Goal: Information Seeking & Learning: Understand process/instructions

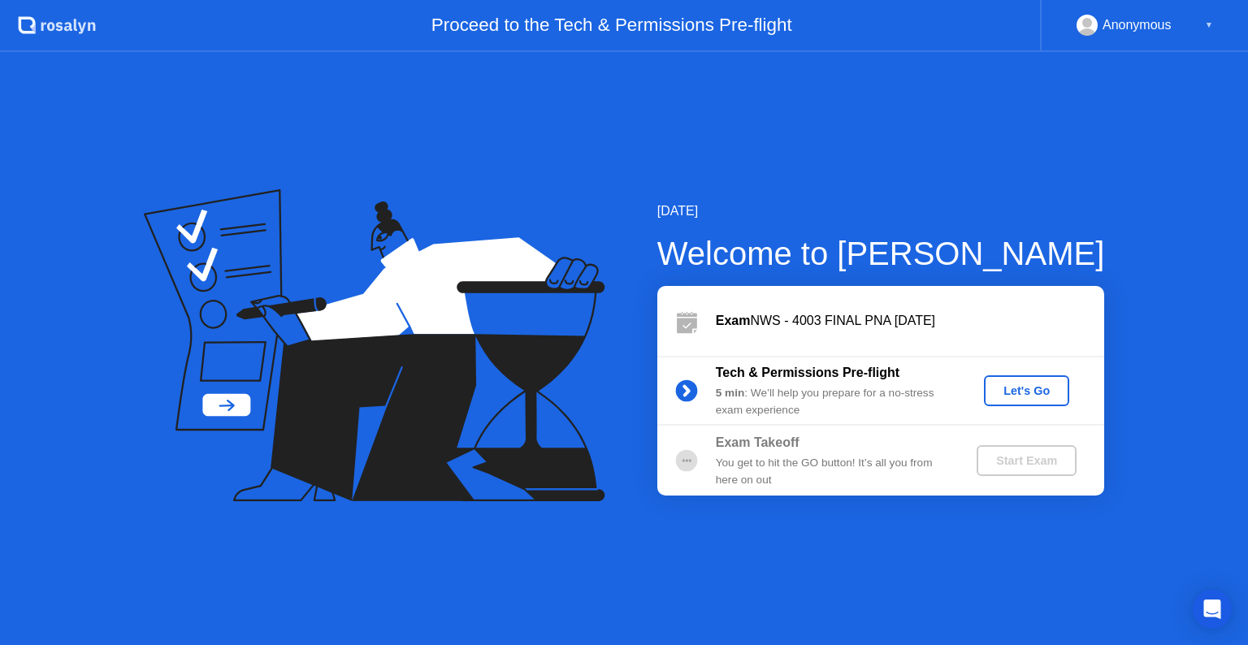
click at [1013, 390] on div "Let's Go" at bounding box center [1026, 390] width 72 height 13
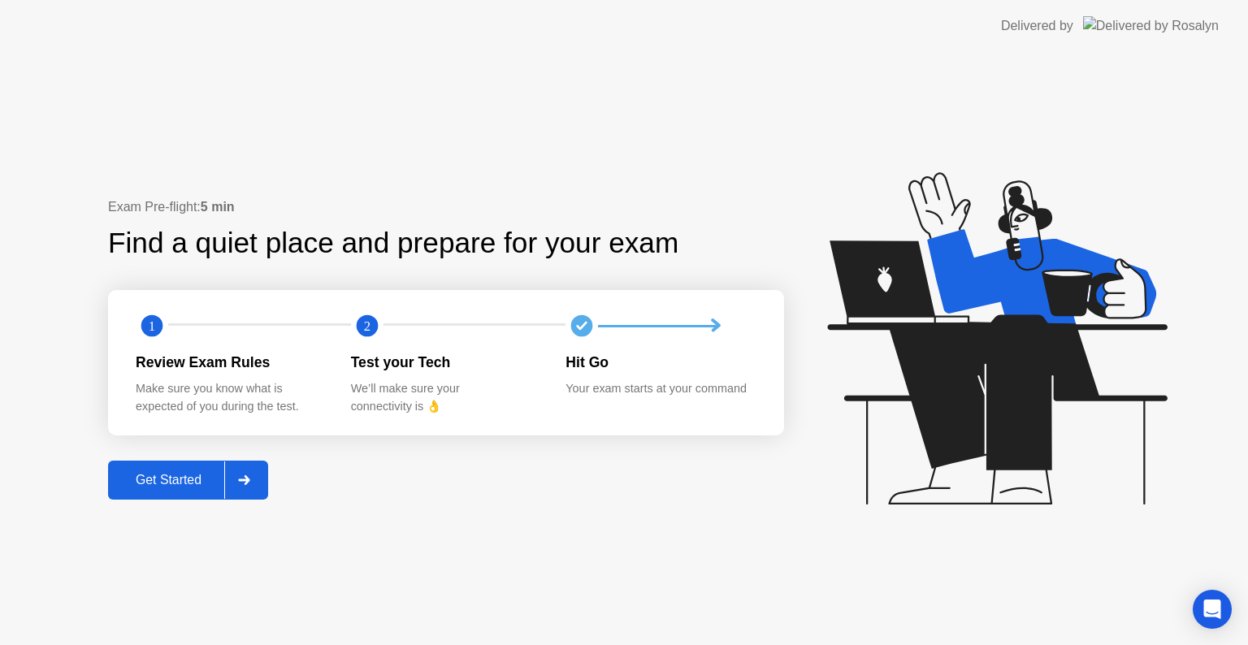
click at [260, 482] on div at bounding box center [243, 479] width 39 height 37
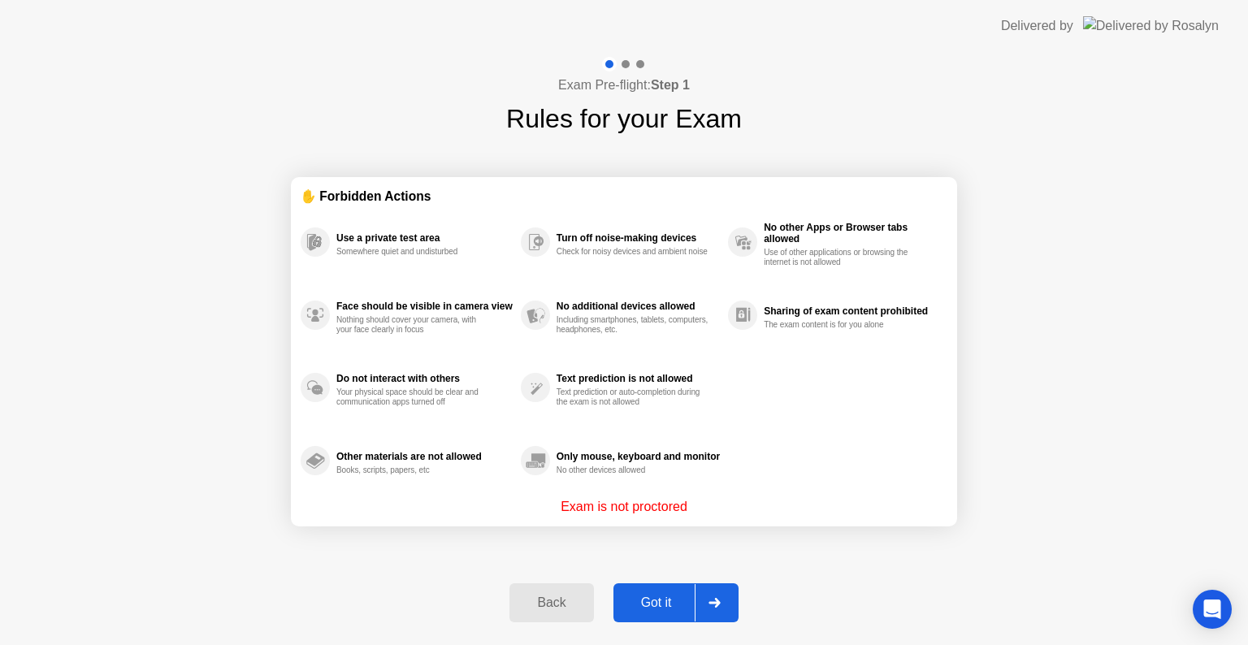
click at [722, 595] on div at bounding box center [714, 602] width 39 height 37
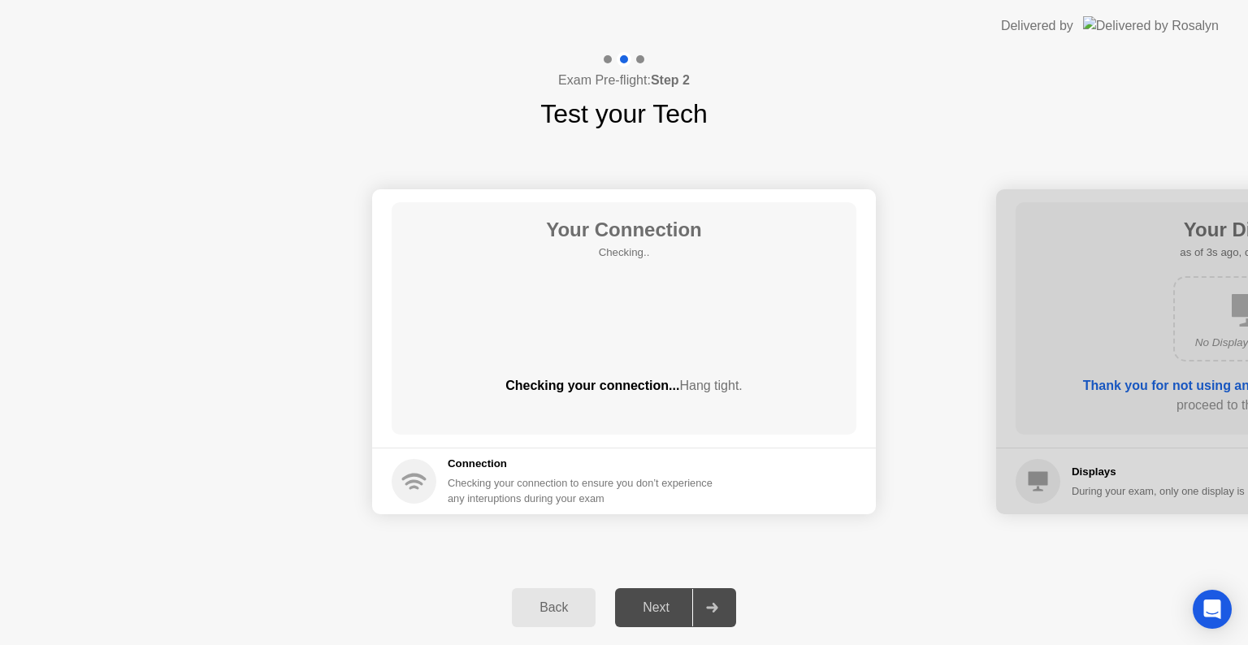
click at [722, 595] on div at bounding box center [711, 607] width 39 height 37
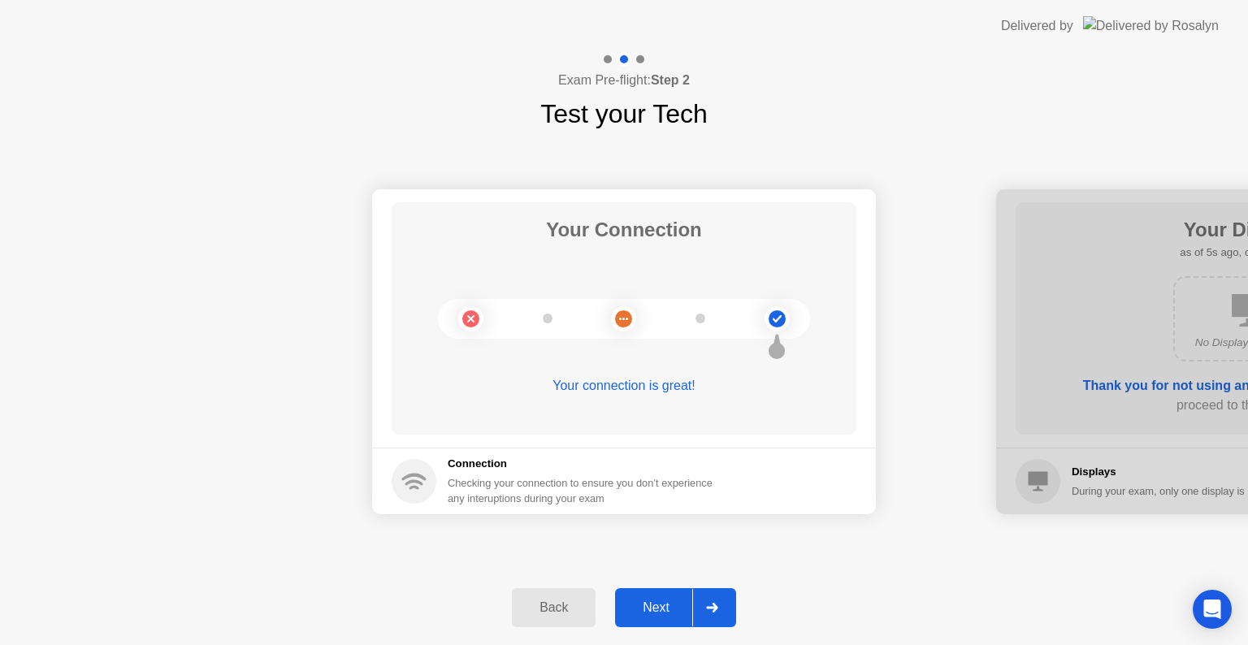
click at [711, 603] on icon at bounding box center [712, 608] width 12 height 10
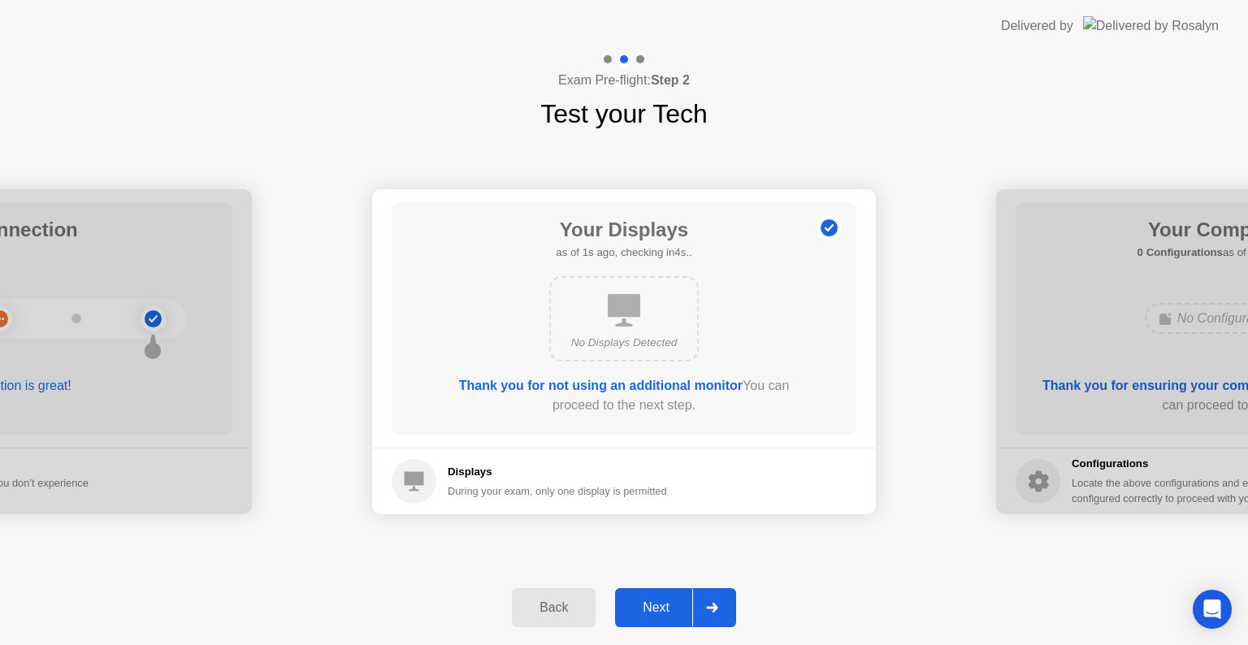
click at [711, 603] on icon at bounding box center [712, 608] width 12 height 10
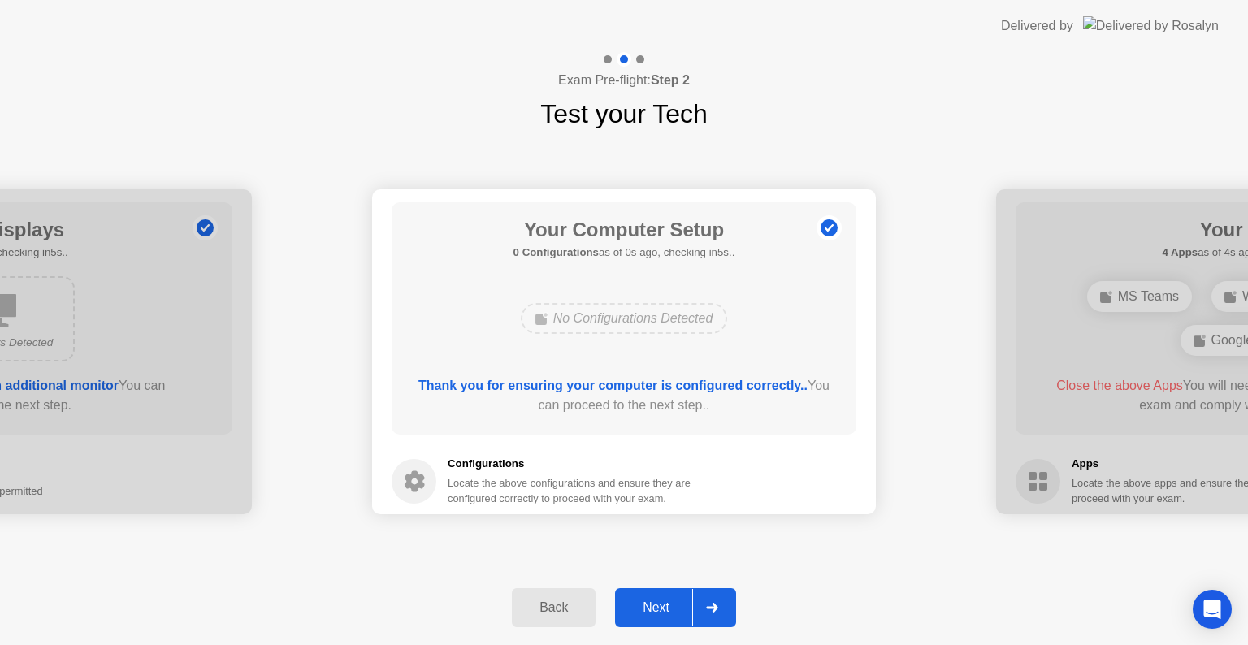
click at [711, 603] on icon at bounding box center [712, 608] width 12 height 10
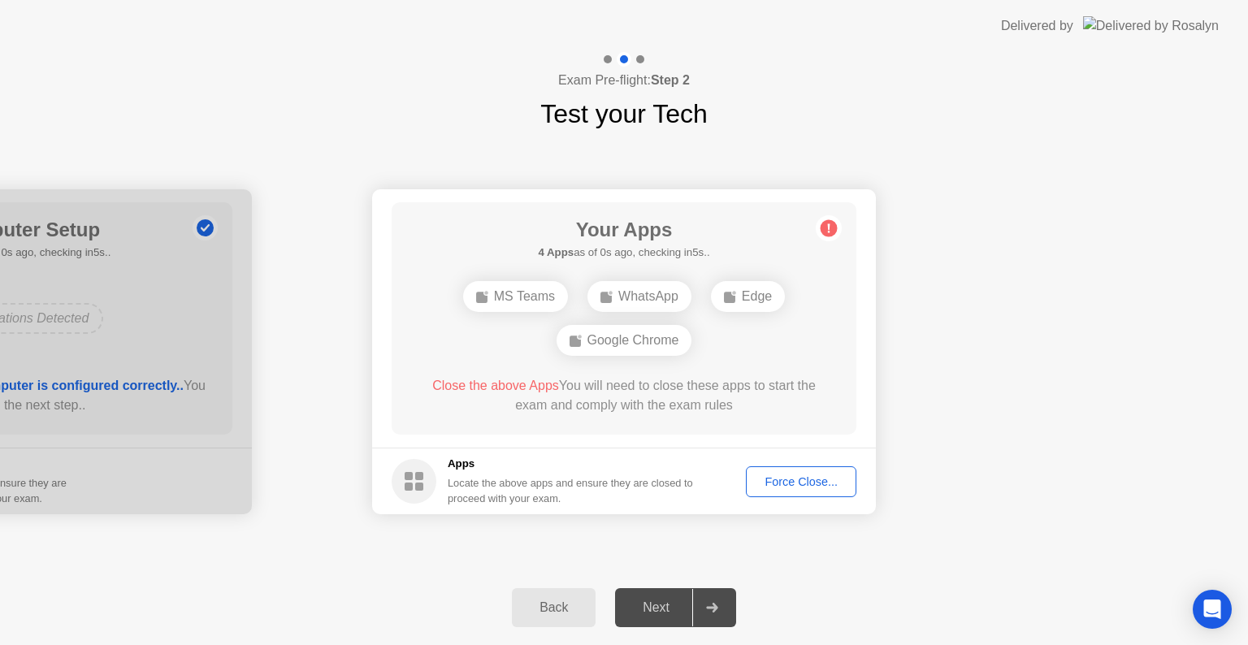
click at [711, 603] on icon at bounding box center [712, 608] width 12 height 10
click at [815, 488] on div "Force Close..." at bounding box center [800, 481] width 99 height 13
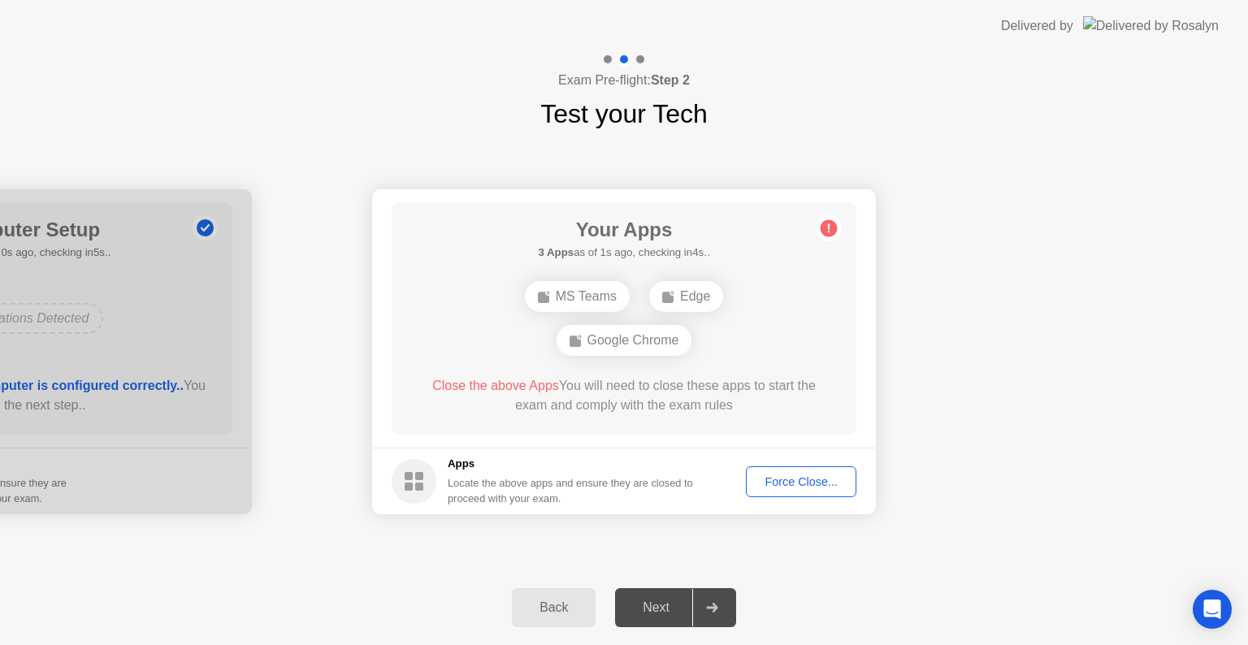
click at [768, 481] on div "Force Close..." at bounding box center [800, 481] width 99 height 13
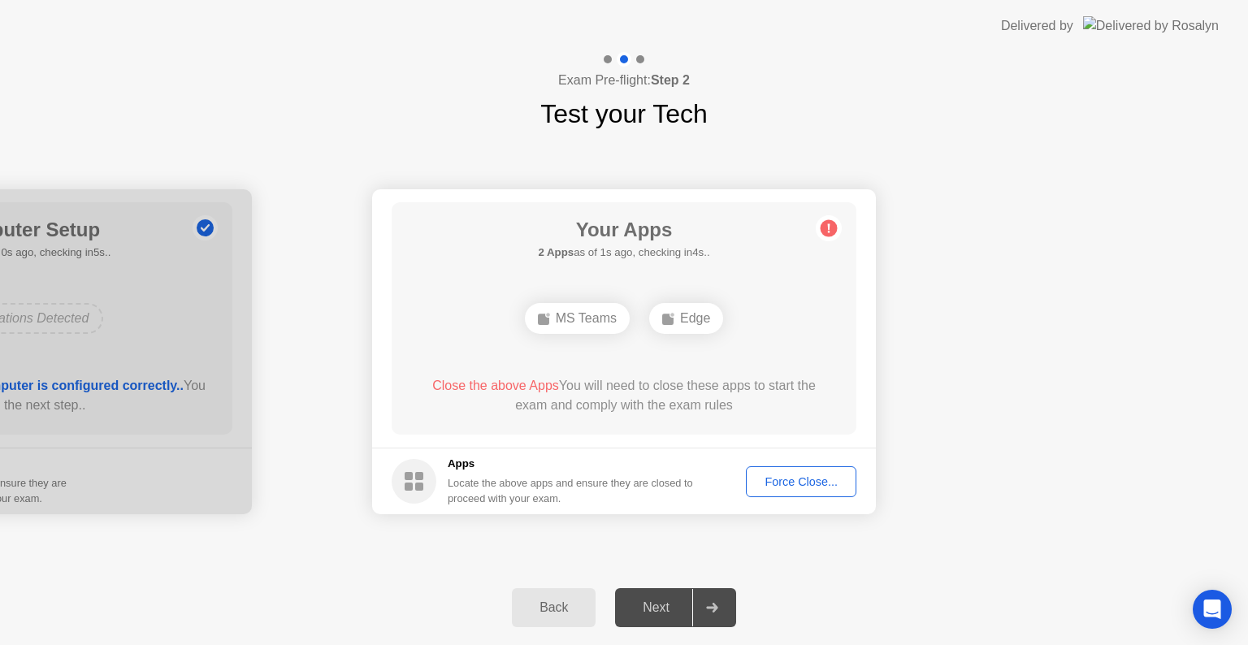
click at [797, 476] on div "Force Close..." at bounding box center [800, 481] width 99 height 13
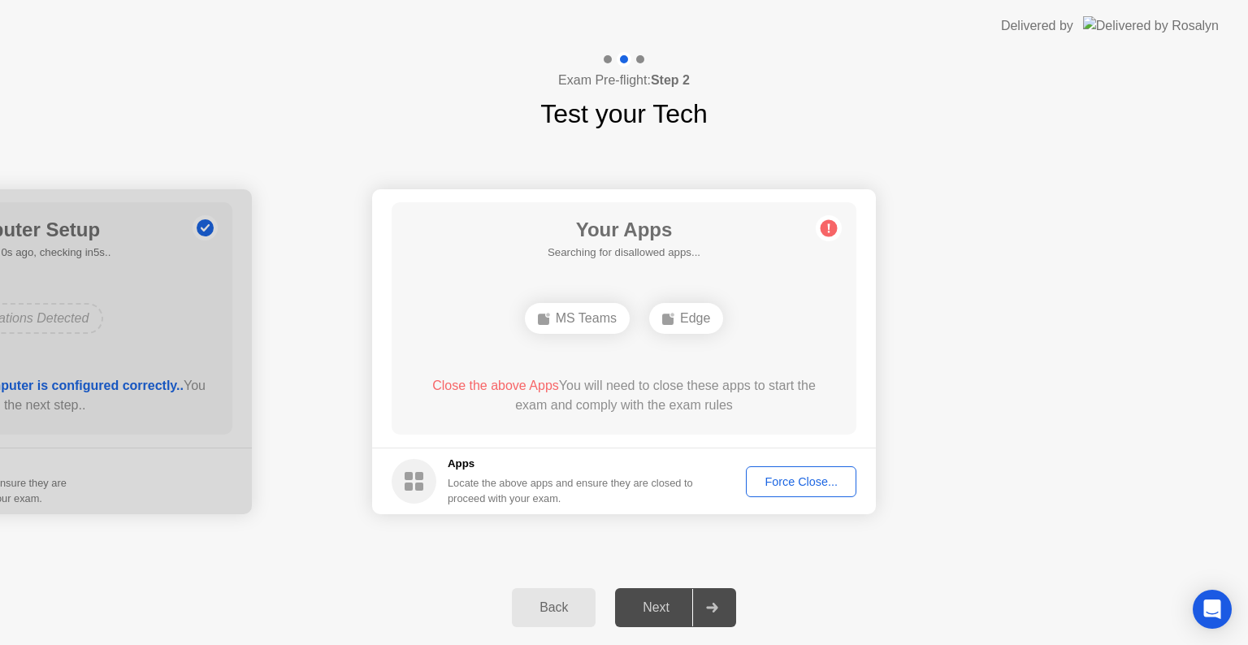
click at [832, 484] on div "Force Close..." at bounding box center [800, 481] width 99 height 13
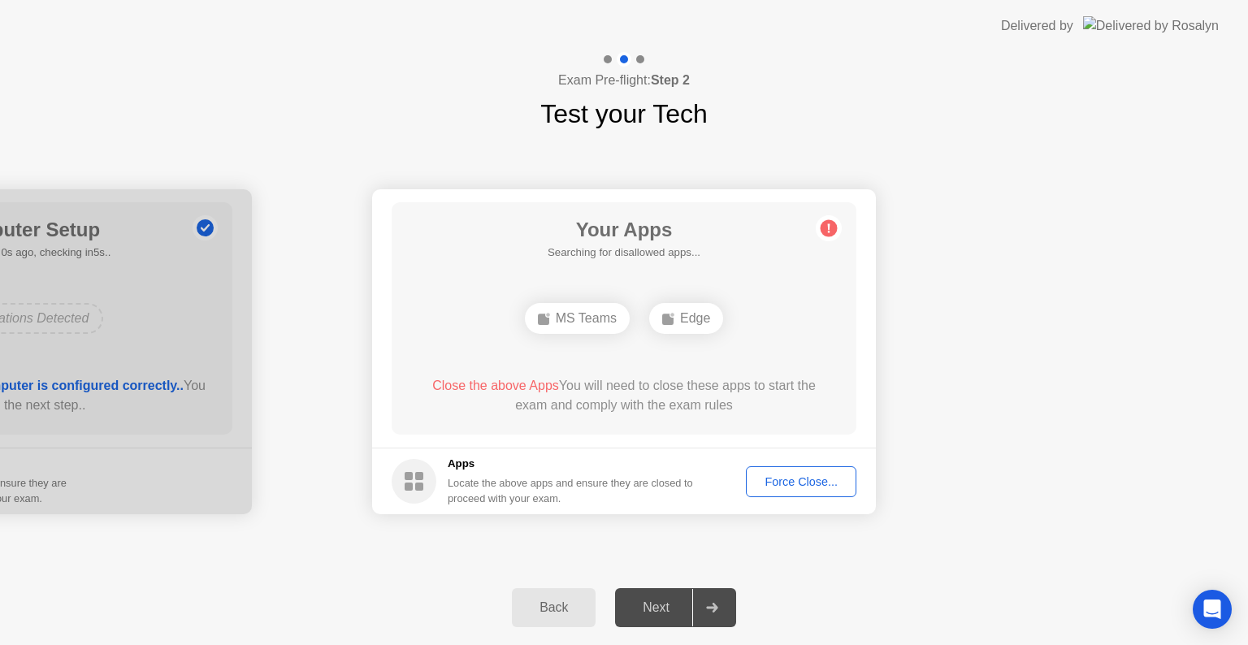
click at [566, 618] on button "Back" at bounding box center [554, 607] width 84 height 39
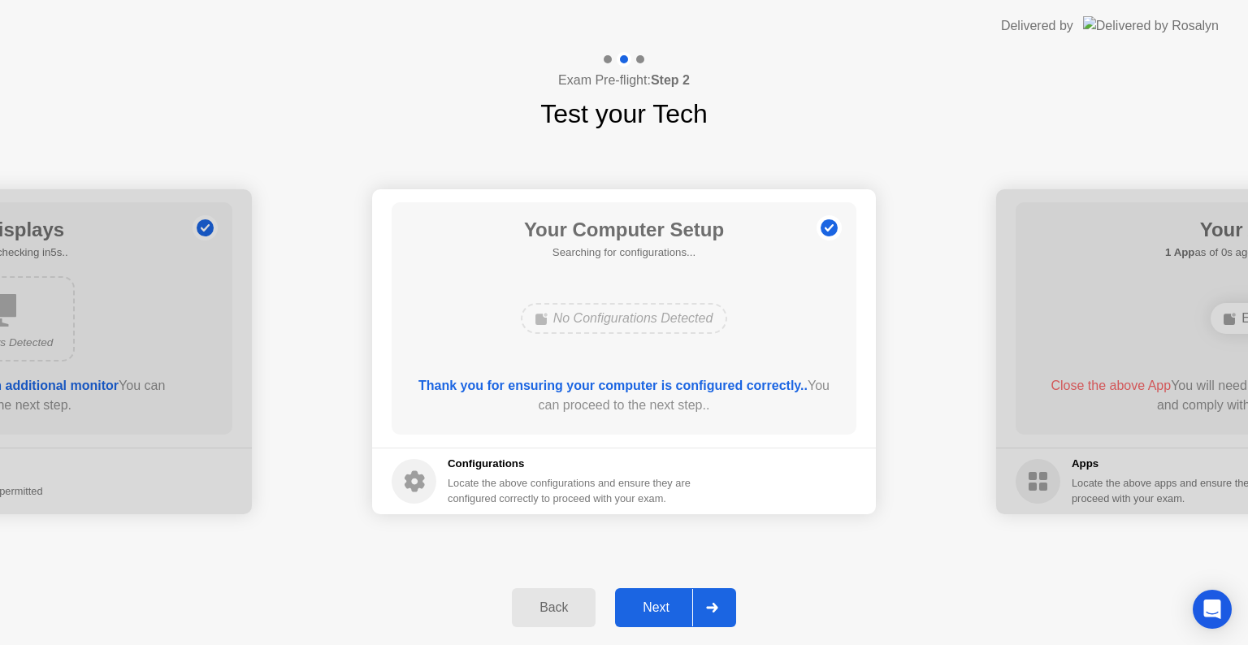
click at [703, 611] on div at bounding box center [711, 607] width 39 height 37
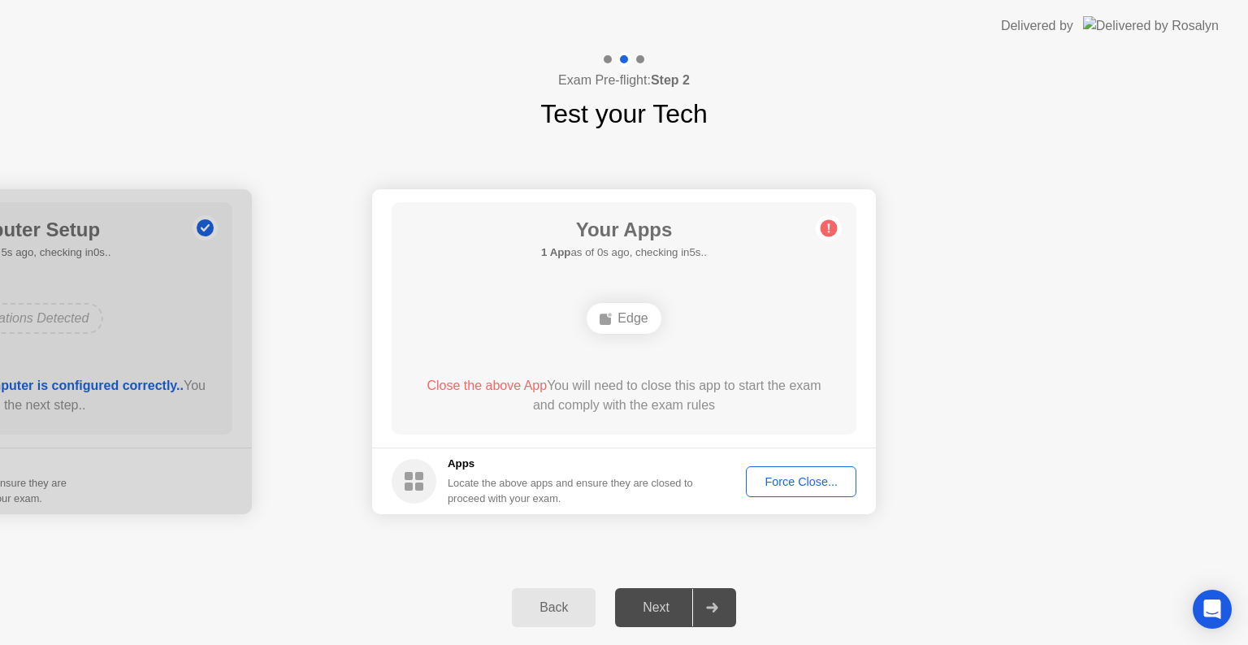
click at [625, 317] on div "Edge" at bounding box center [623, 318] width 74 height 31
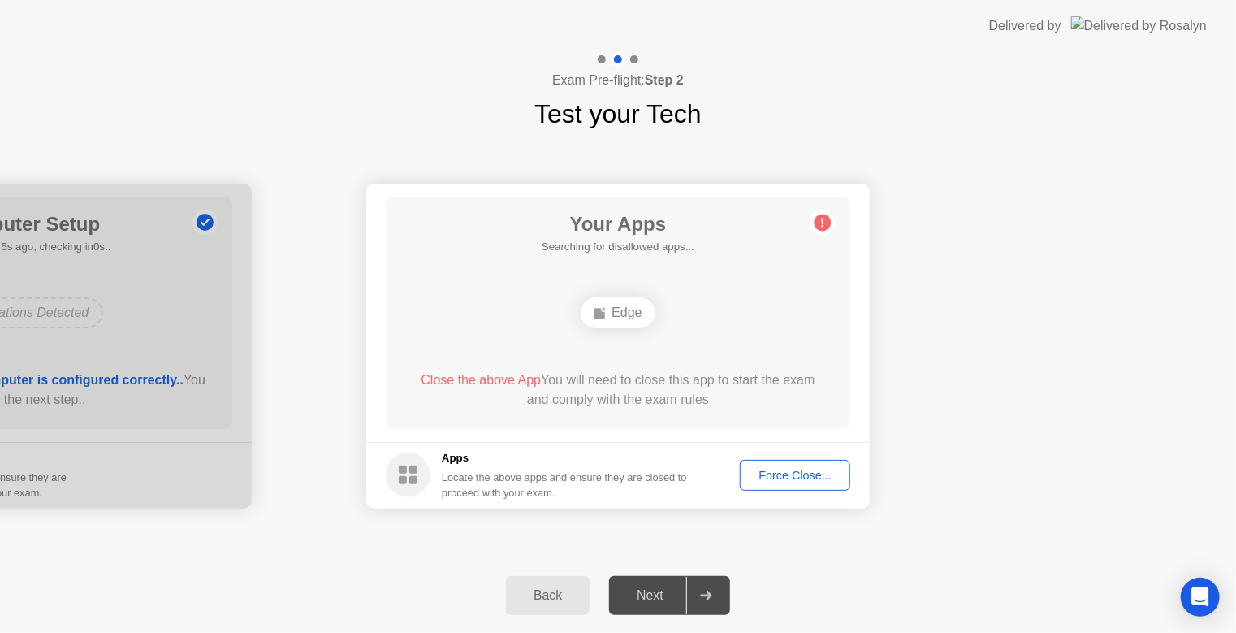
click at [796, 480] on div "Force Close..." at bounding box center [795, 475] width 99 height 13
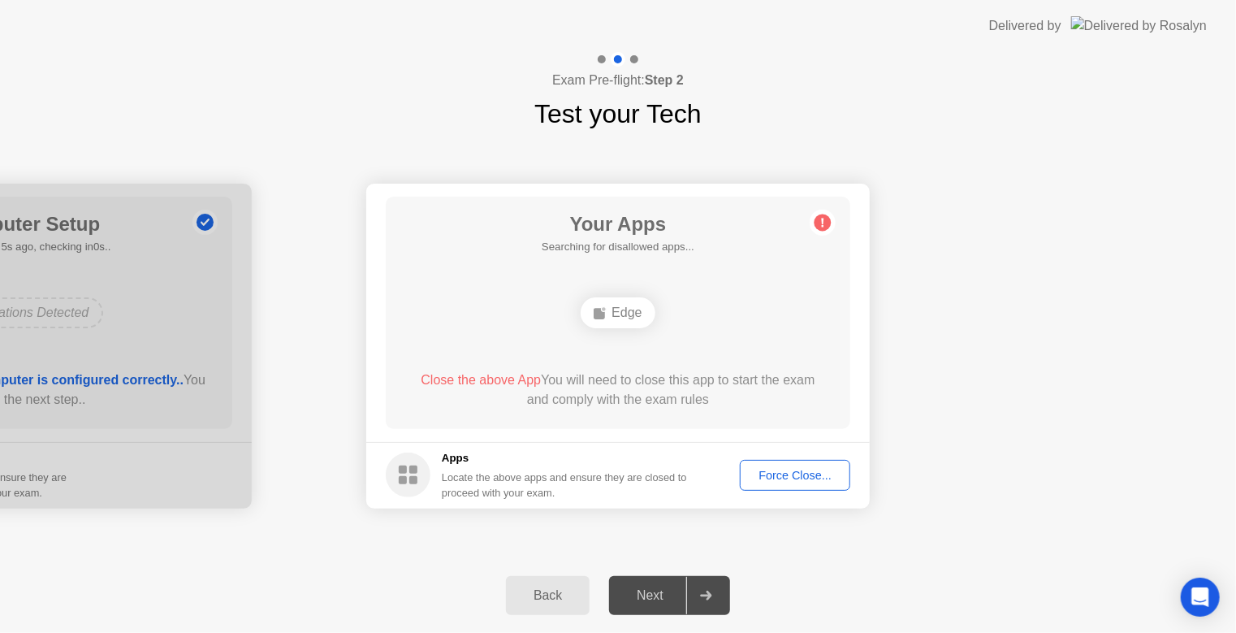
click at [786, 481] on div "Force Close..." at bounding box center [795, 475] width 99 height 13
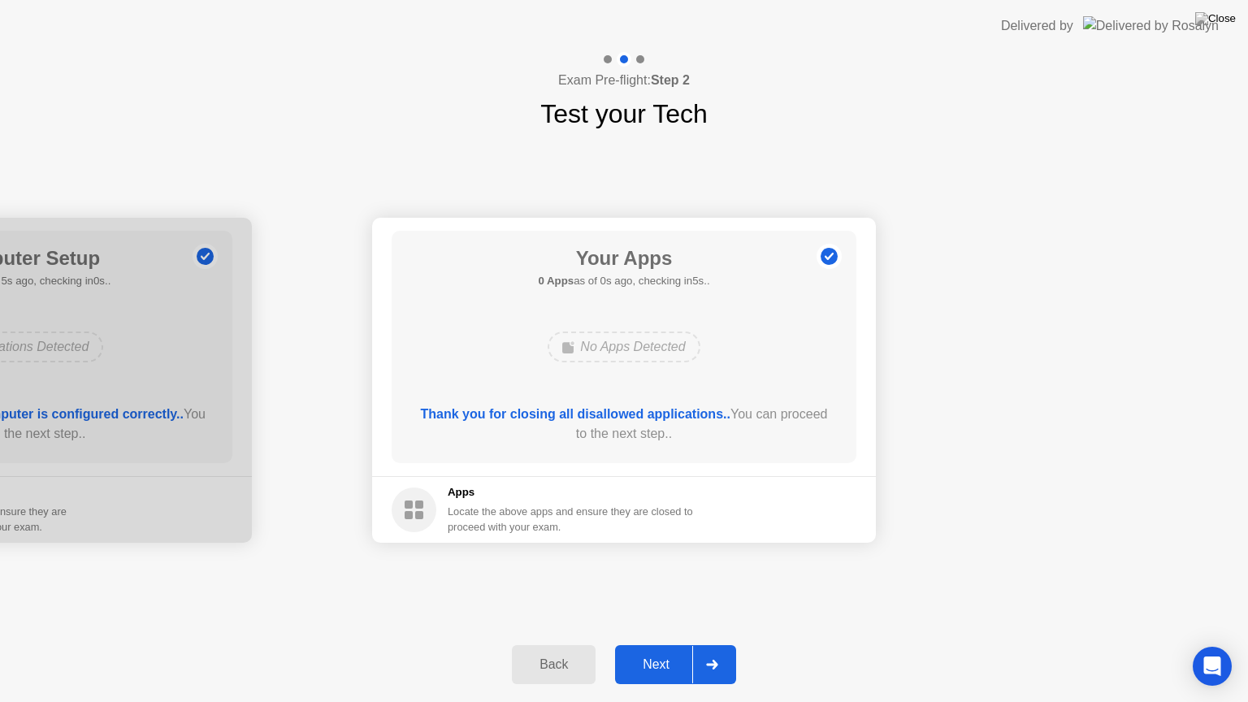
click at [713, 644] on icon at bounding box center [711, 665] width 11 height 10
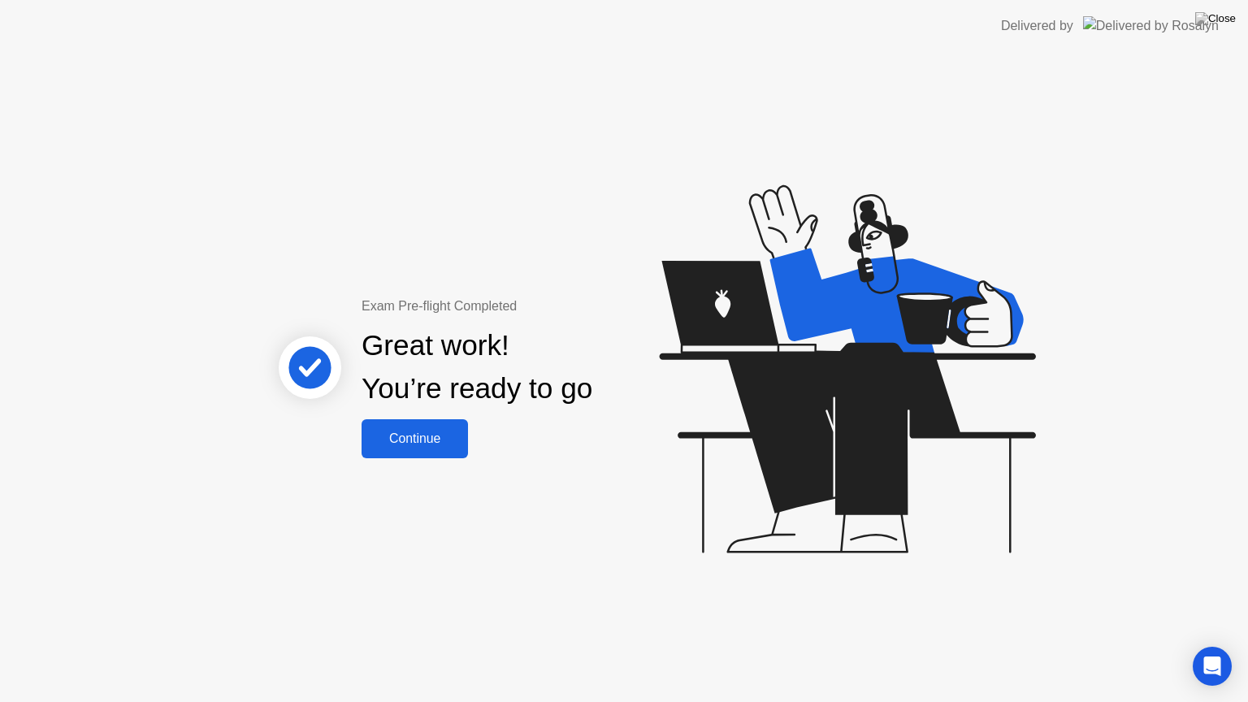
click at [448, 448] on button "Continue" at bounding box center [414, 438] width 106 height 39
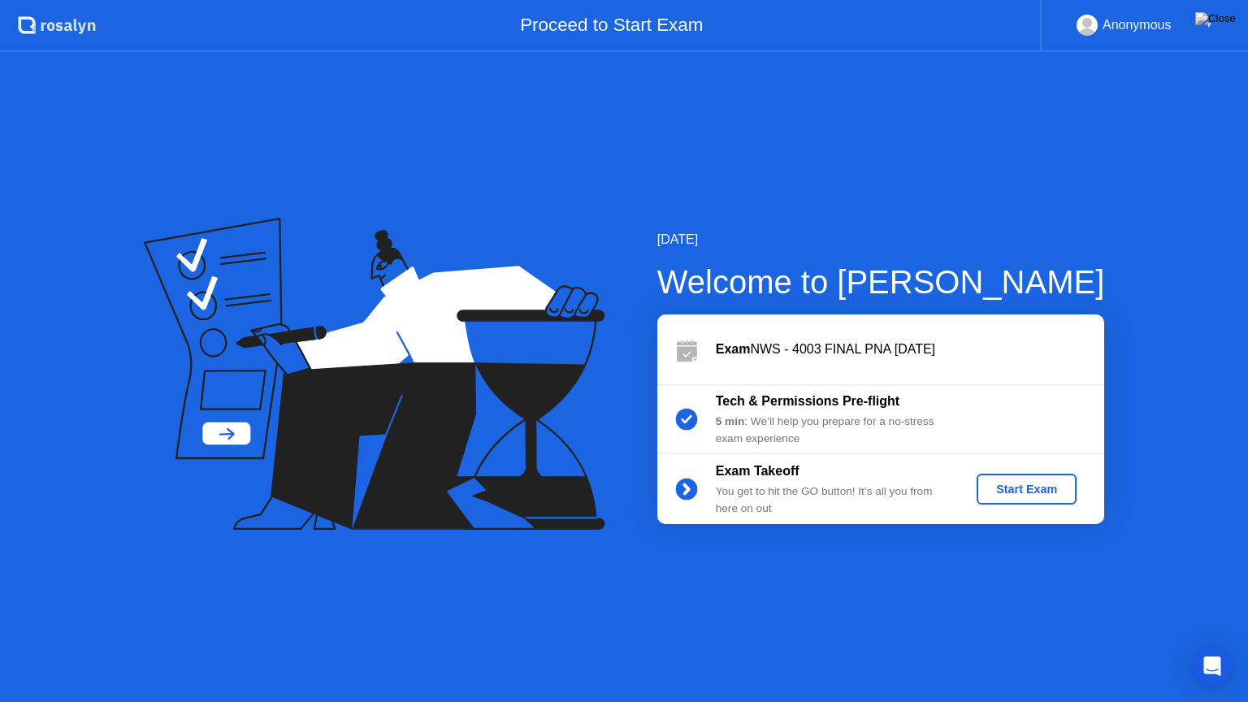
click at [1037, 491] on div "Start Exam" at bounding box center [1026, 489] width 87 height 13
